Goal: Transaction & Acquisition: Subscribe to service/newsletter

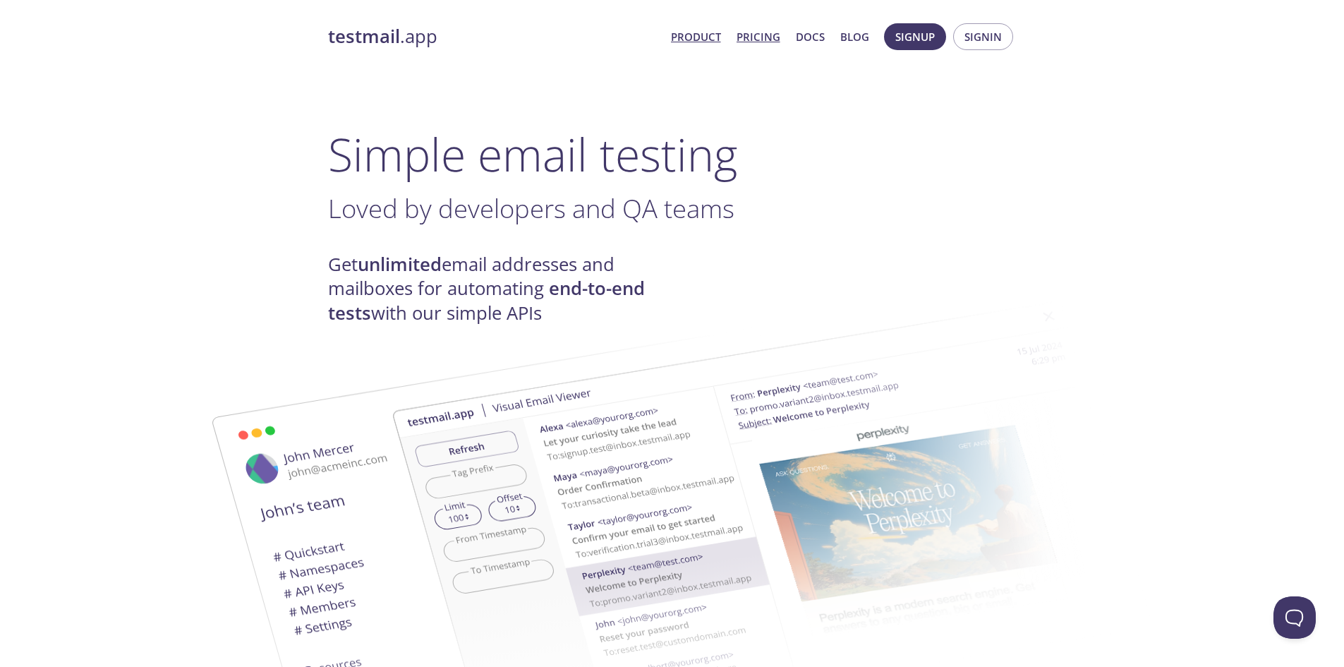
click at [777, 37] on link "Pricing" at bounding box center [759, 37] width 44 height 18
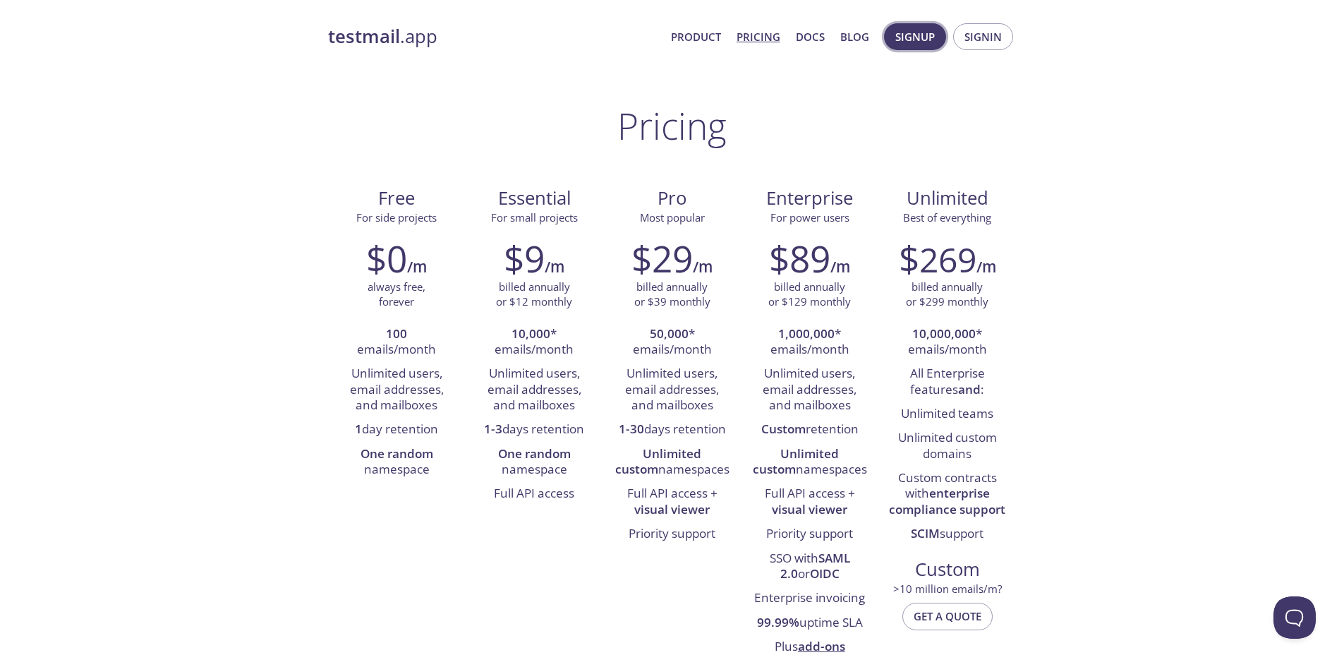
click at [895, 43] on button "Signup" at bounding box center [915, 36] width 62 height 27
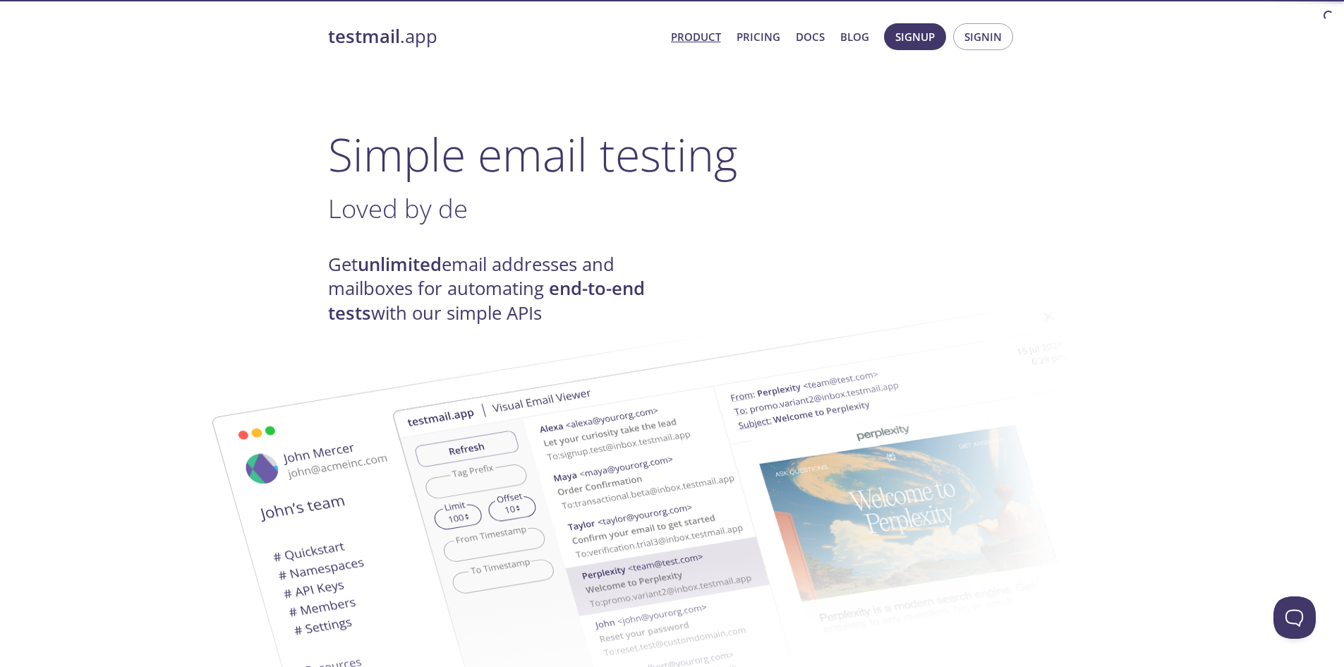
drag, startPoint x: 737, startPoint y: 379, endPoint x: 744, endPoint y: 378, distance: 7.1
